Goal: Check status: Check status

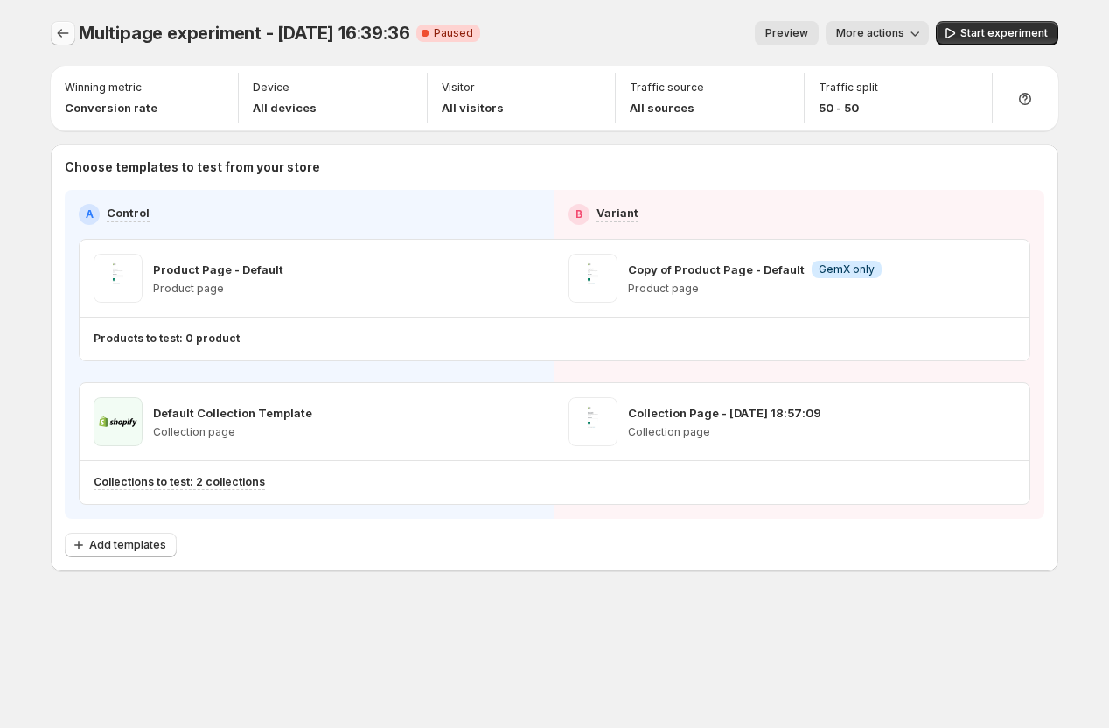
click at [68, 31] on icon "Experiments" at bounding box center [62, 32] width 17 height 17
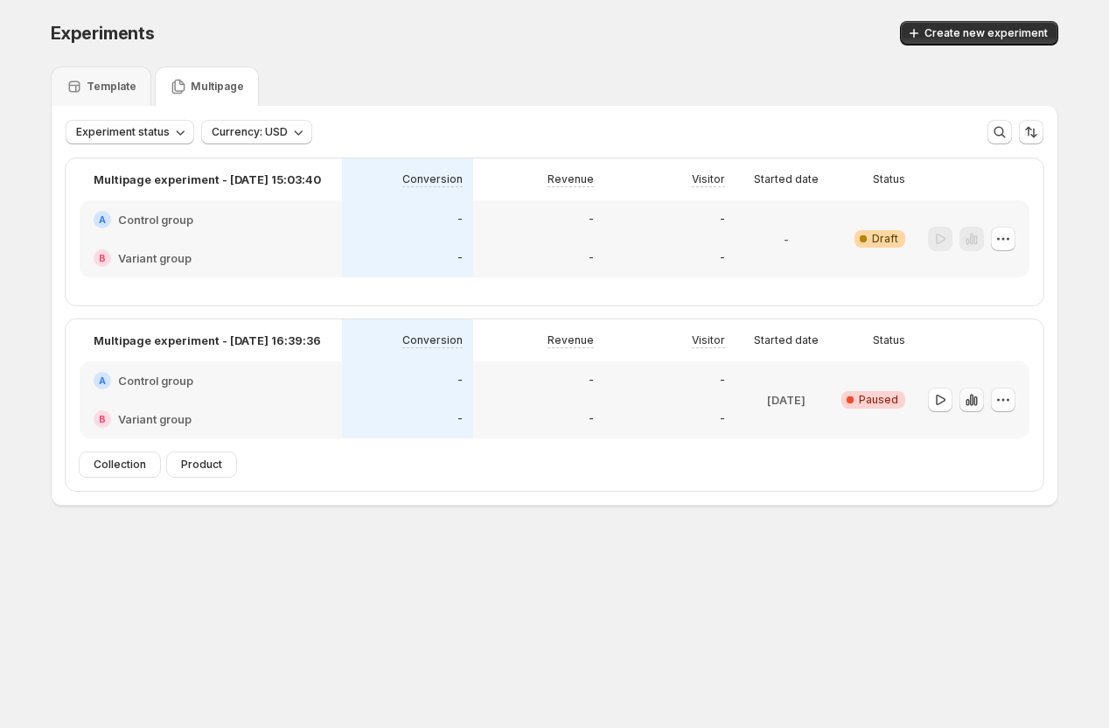
click at [974, 399] on icon "button" at bounding box center [971, 399] width 17 height 17
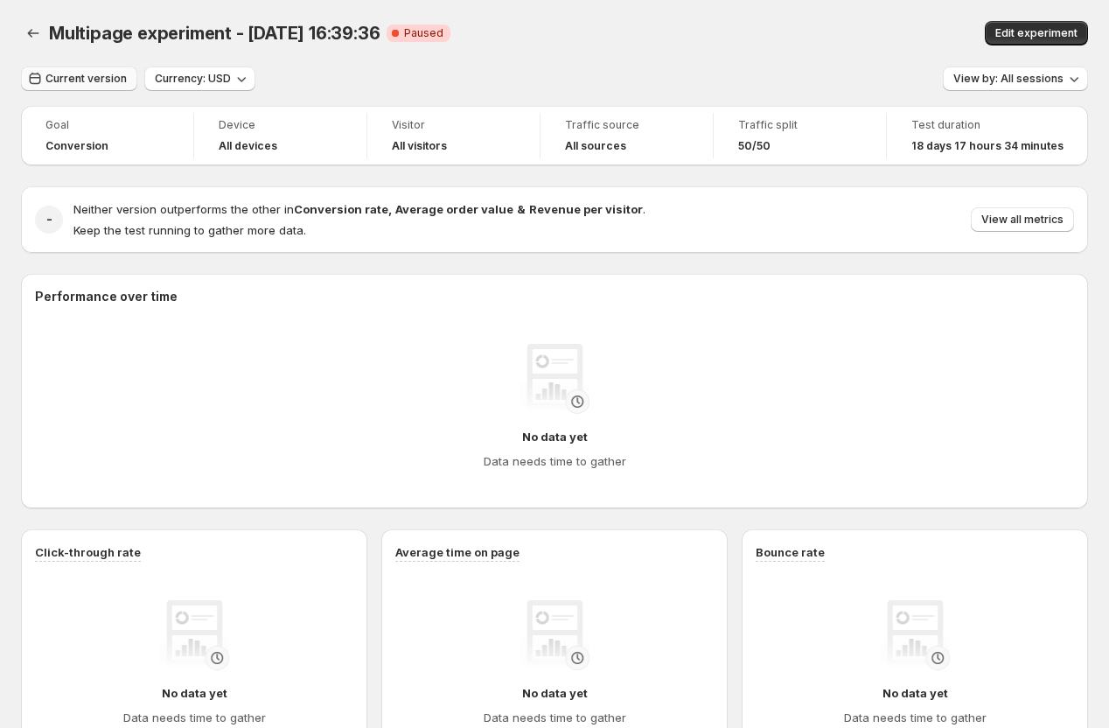
click at [76, 73] on span "Current version" at bounding box center [85, 79] width 81 height 14
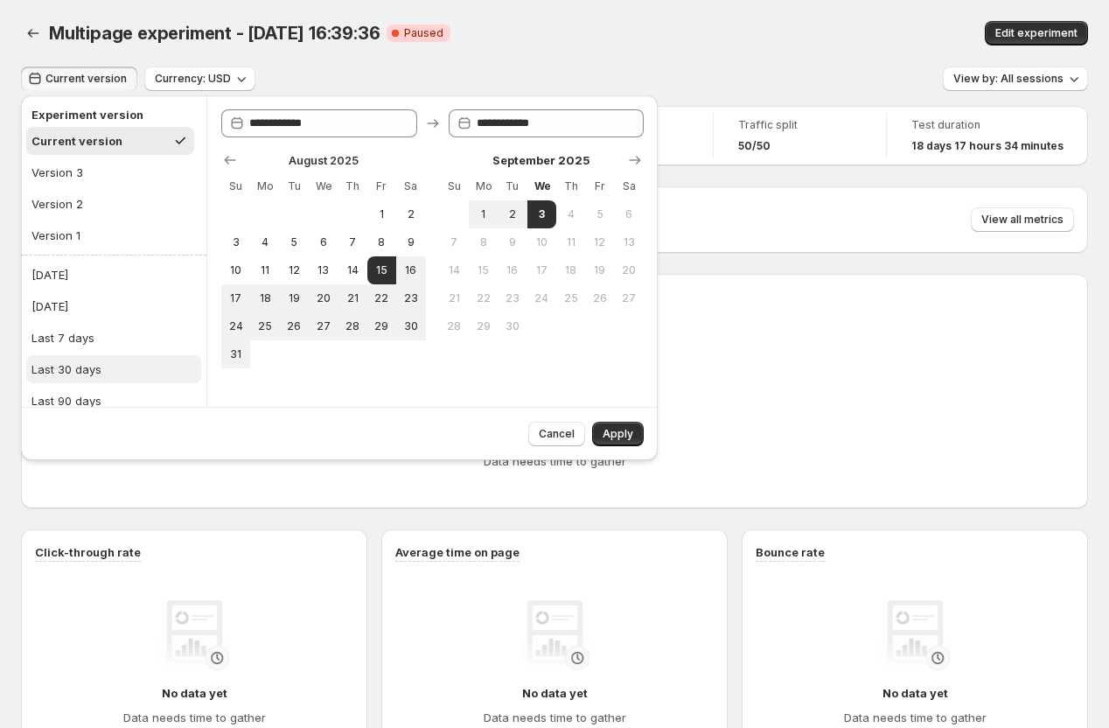
click at [80, 363] on div "Last 30 days" at bounding box center [66, 368] width 70 height 17
type input "**********"
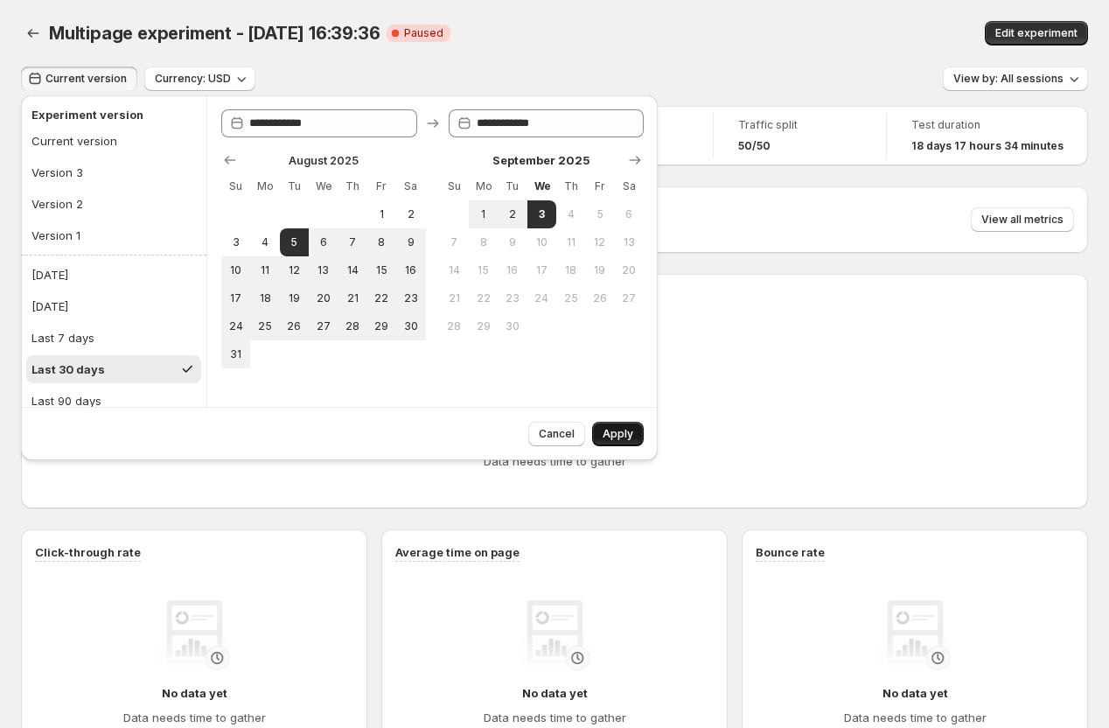
click at [613, 423] on button "Apply" at bounding box center [618, 434] width 52 height 24
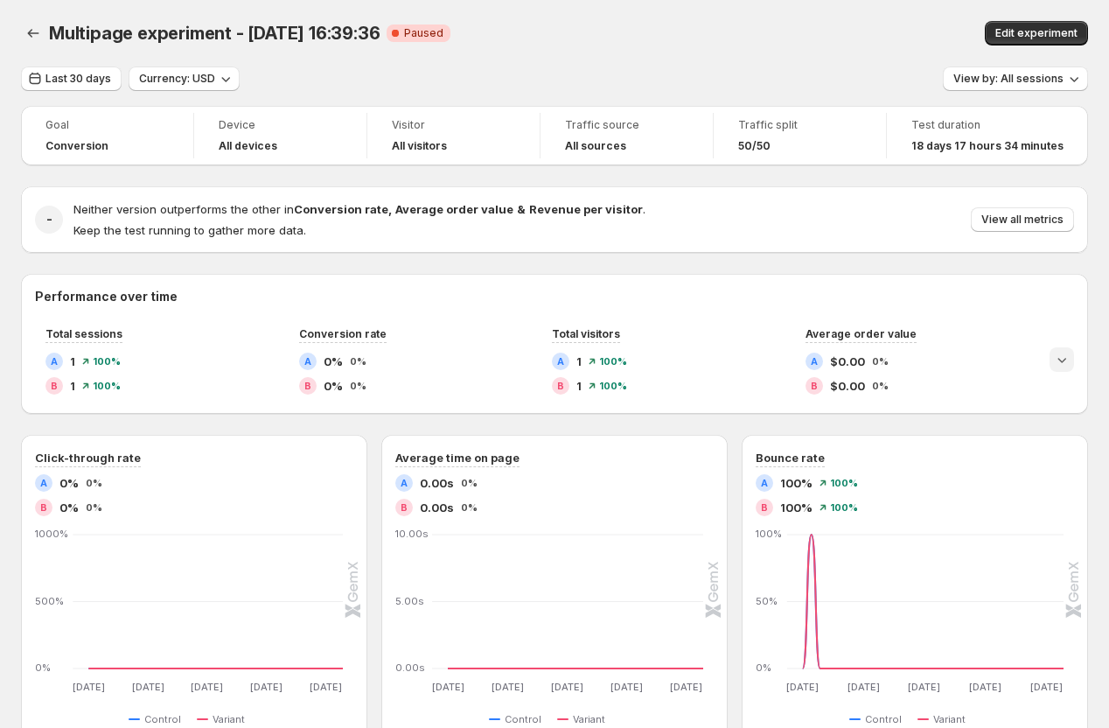
click at [1066, 360] on icon "Expand chart" at bounding box center [1061, 359] width 17 height 17
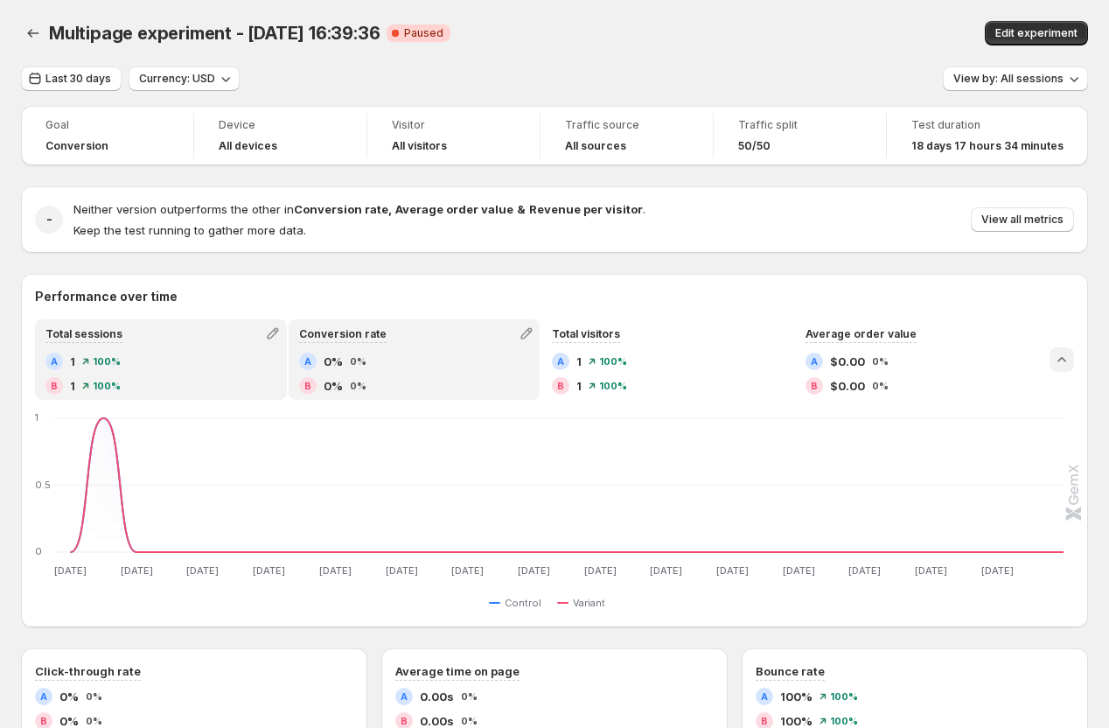
click at [472, 382] on div "B 0% 0%" at bounding box center [414, 385] width 231 height 17
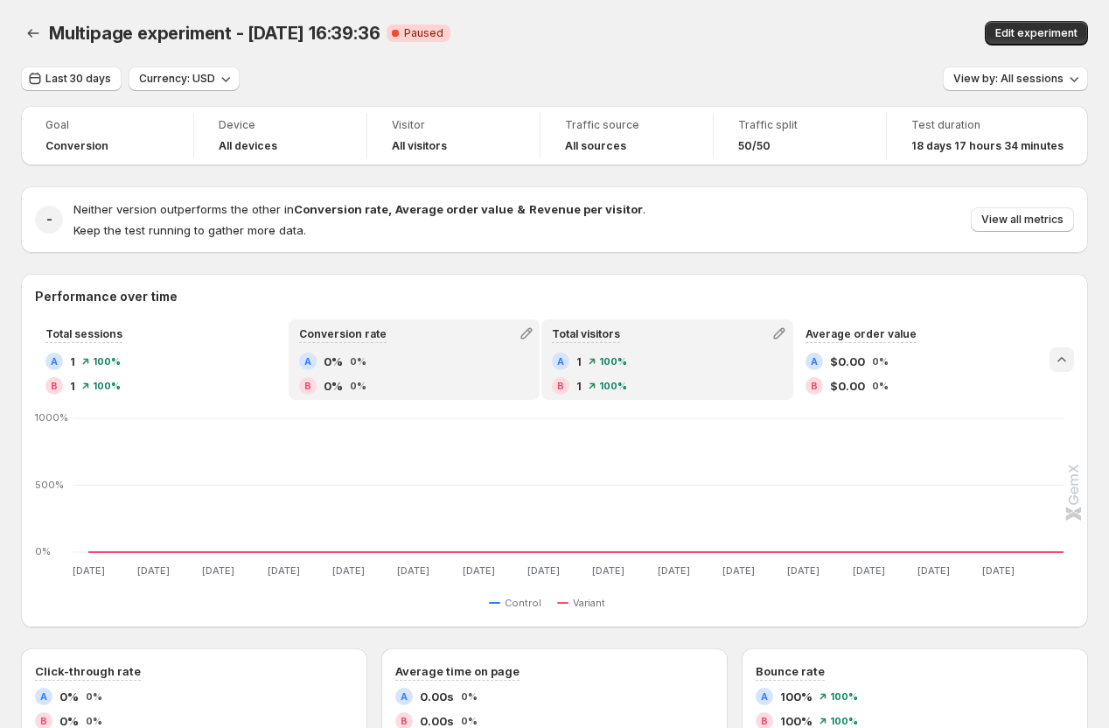
click at [694, 353] on div "A 1 100%" at bounding box center [667, 361] width 231 height 17
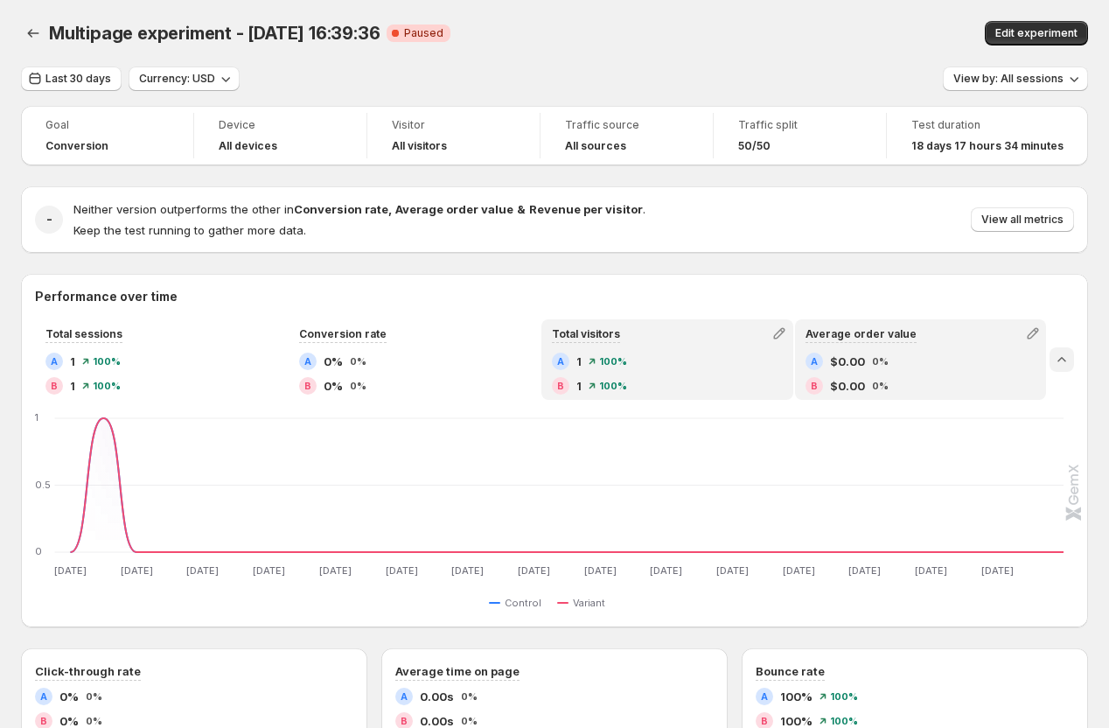
click at [883, 360] on span "0%" at bounding box center [880, 361] width 17 height 10
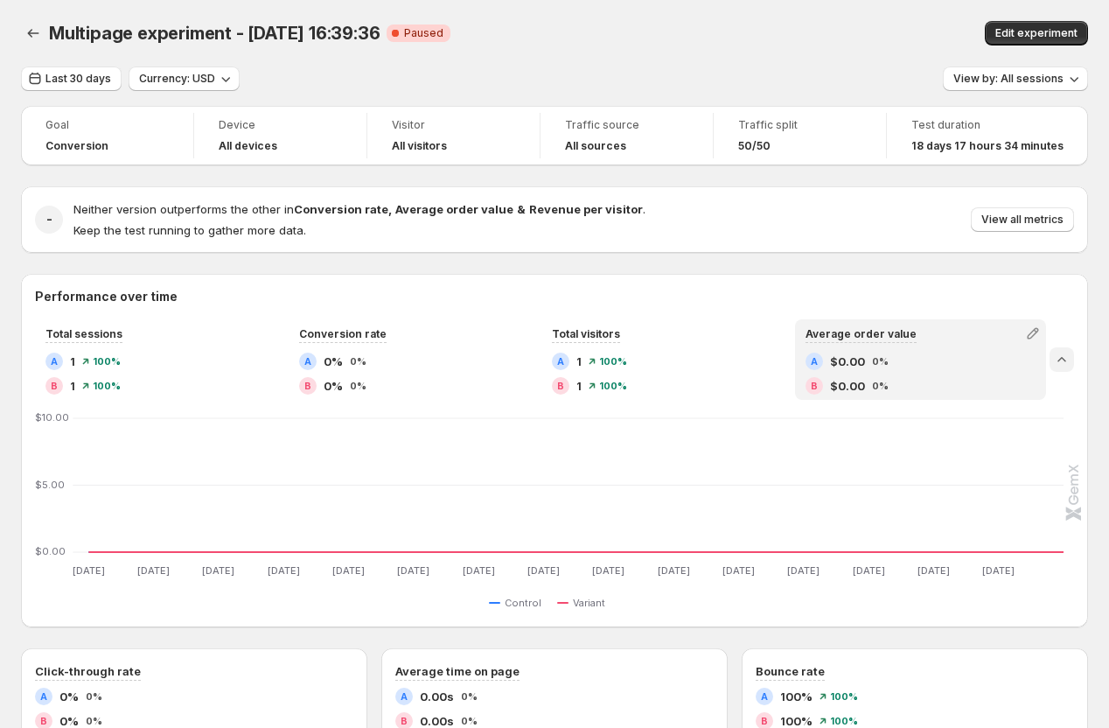
click at [1052, 371] on div at bounding box center [1062, 359] width 24 height 80
click at [1057, 353] on icon "Collapse chart" at bounding box center [1061, 359] width 17 height 17
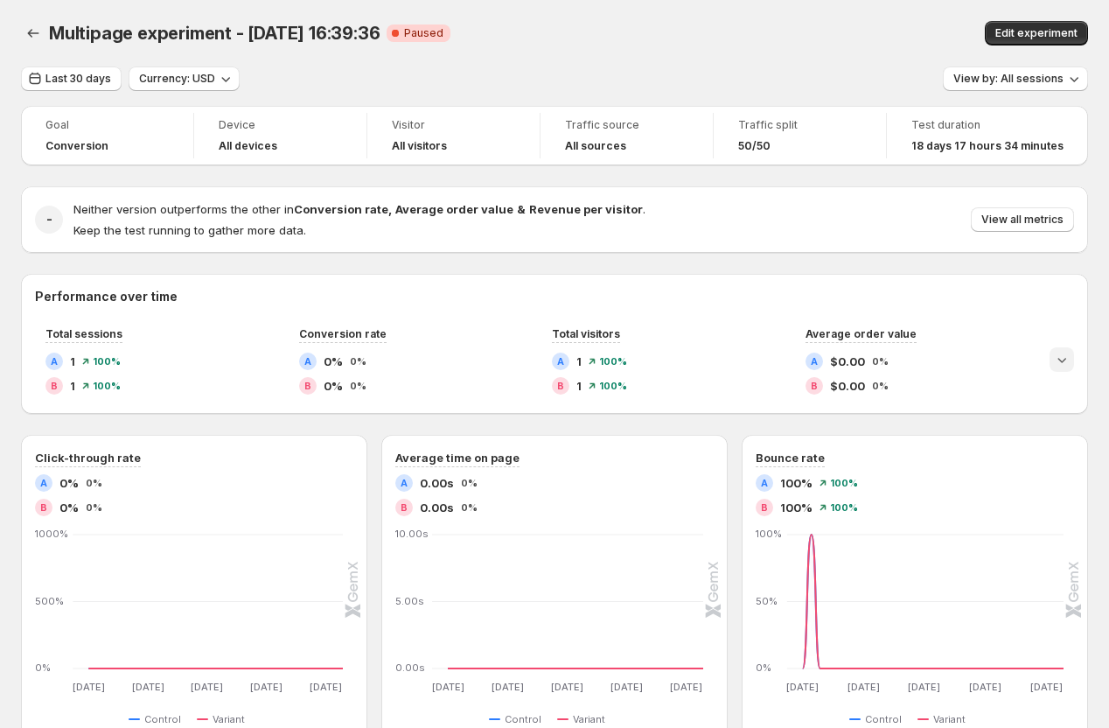
click at [1065, 353] on icon "Expand chart" at bounding box center [1061, 359] width 17 height 17
